Goal: Task Accomplishment & Management: Manage account settings

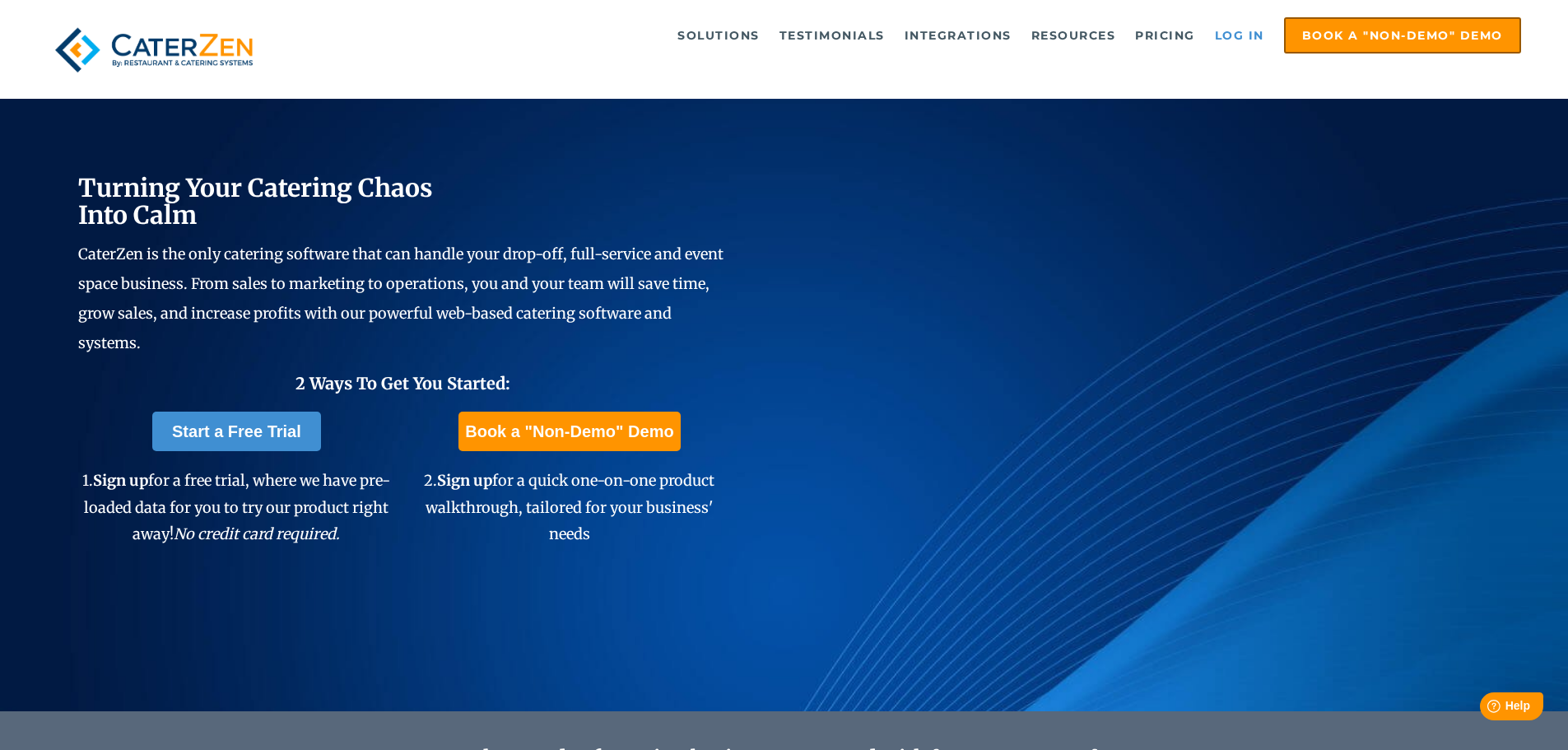
click at [1234, 36] on link "Log in" at bounding box center [1239, 35] width 66 height 33
click at [1228, 24] on link "Log in" at bounding box center [1239, 35] width 66 height 33
click at [1242, 28] on link "Log in" at bounding box center [1239, 35] width 66 height 33
